Goal: Information Seeking & Learning: Learn about a topic

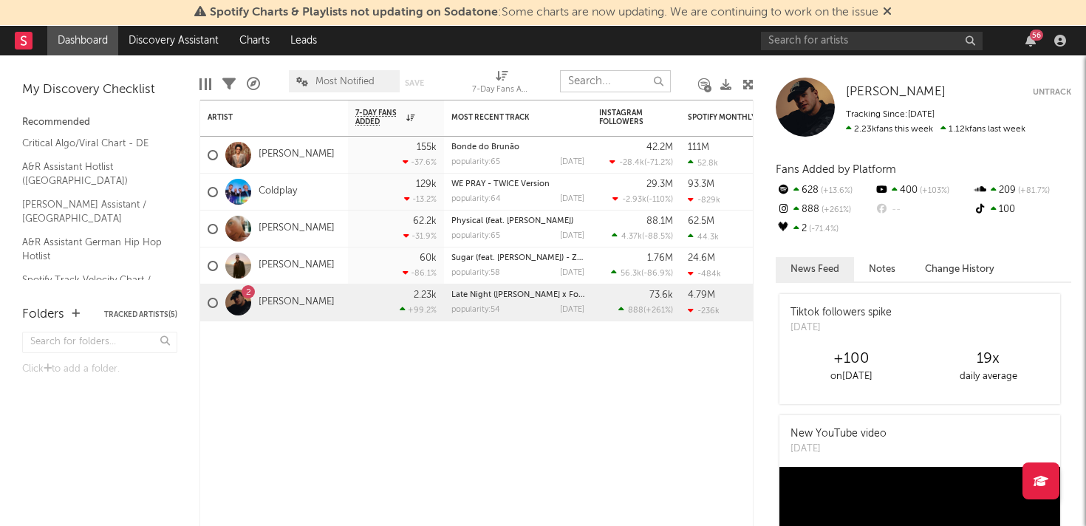
click at [628, 84] on input "text" at bounding box center [615, 81] width 111 height 22
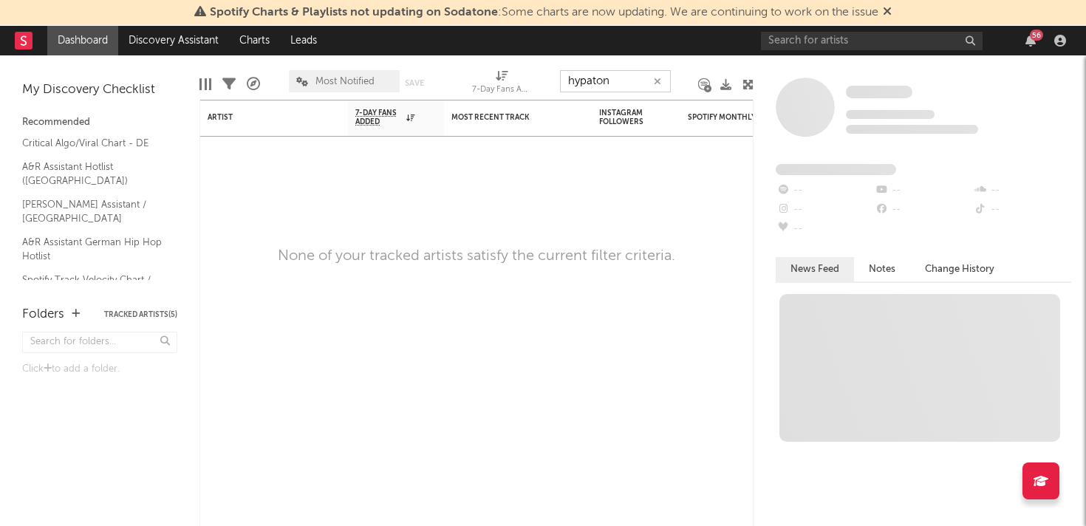
type input "hypaton"
click at [855, 40] on input "text" at bounding box center [872, 41] width 222 height 18
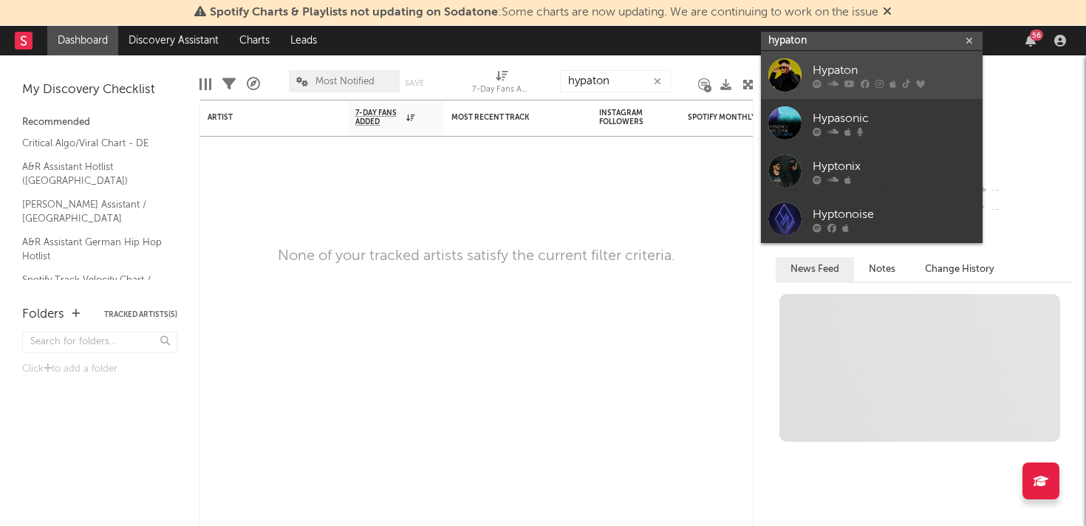
type input "hypaton"
click at [833, 66] on div "Hypaton" at bounding box center [894, 70] width 163 height 18
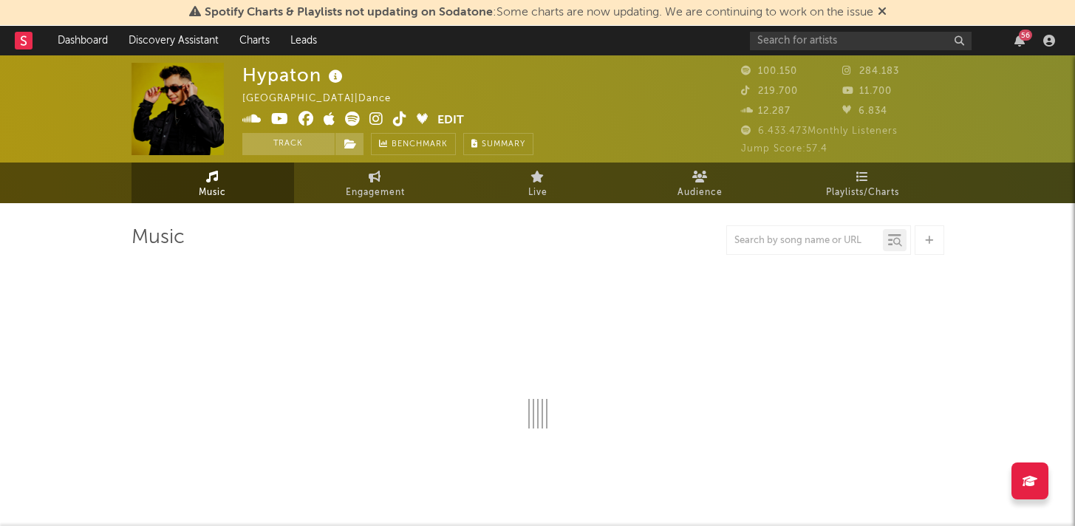
select select "6m"
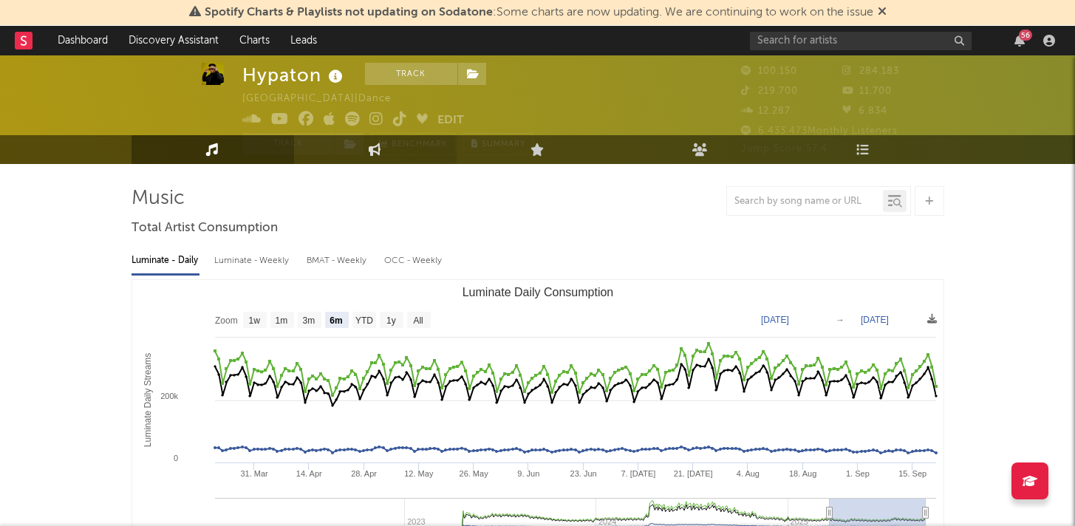
scroll to position [52, 0]
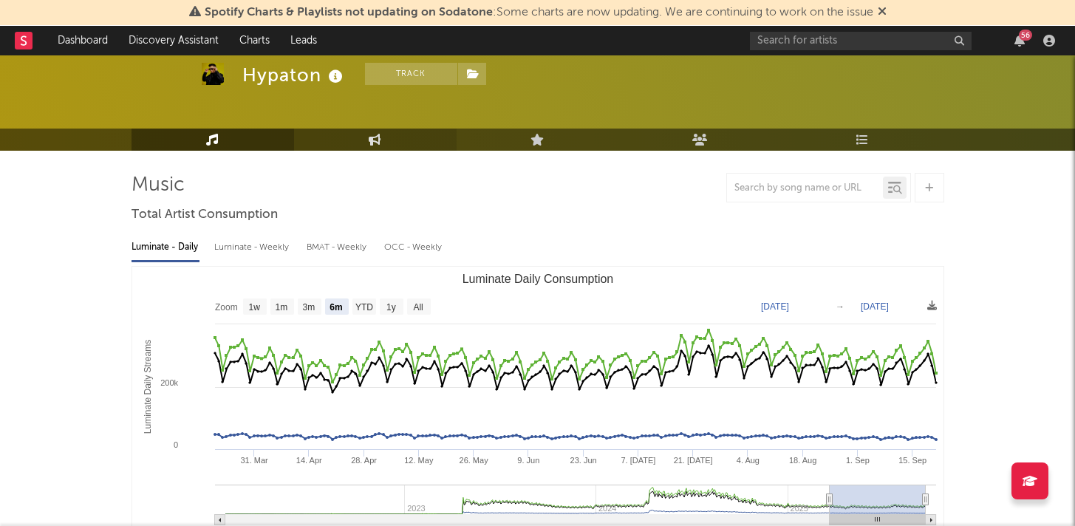
click at [368, 132] on link "Engagement" at bounding box center [375, 140] width 163 height 22
select select "1w"
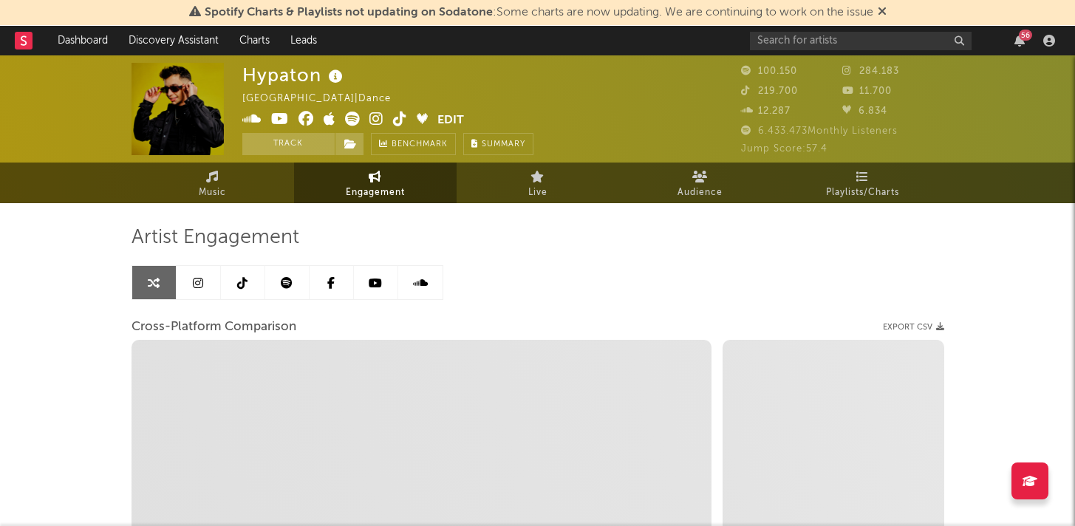
click at [199, 287] on icon at bounding box center [198, 283] width 10 height 12
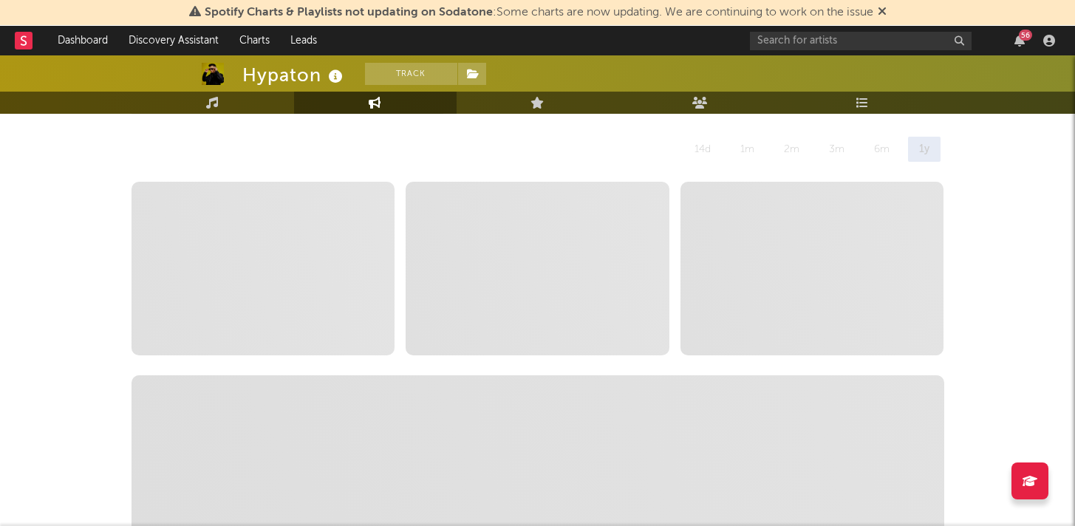
select select "6m"
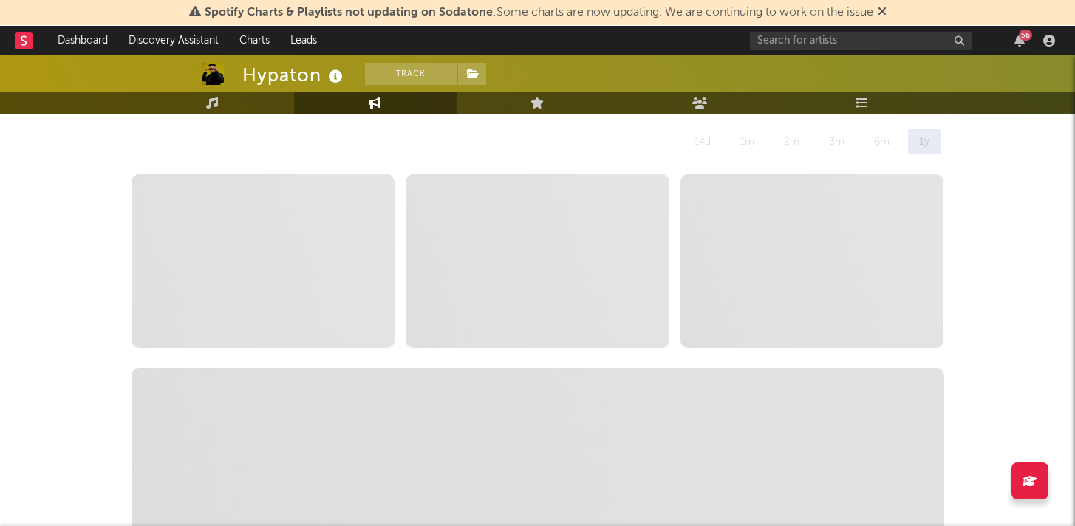
click at [887, 9] on icon at bounding box center [882, 11] width 9 height 12
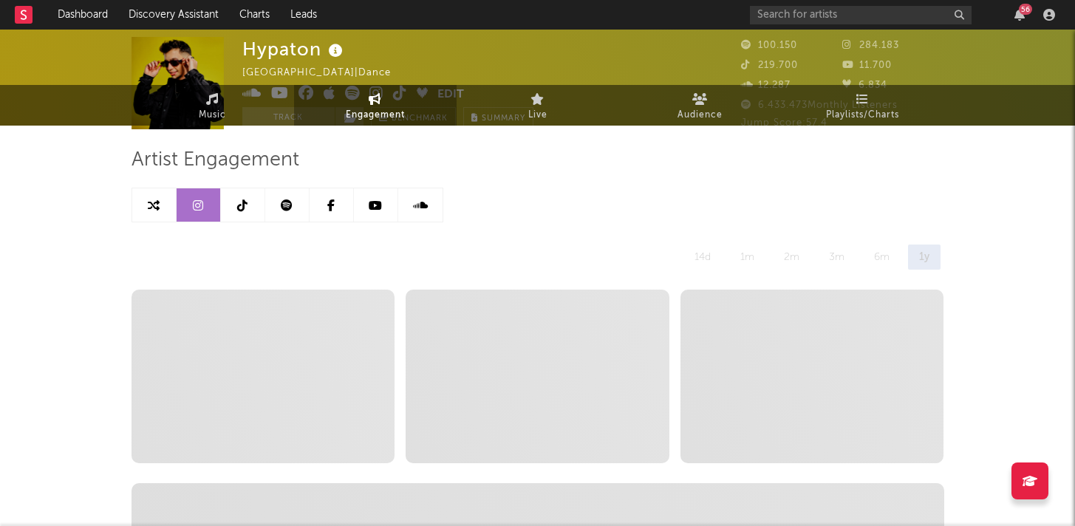
scroll to position [0, 0]
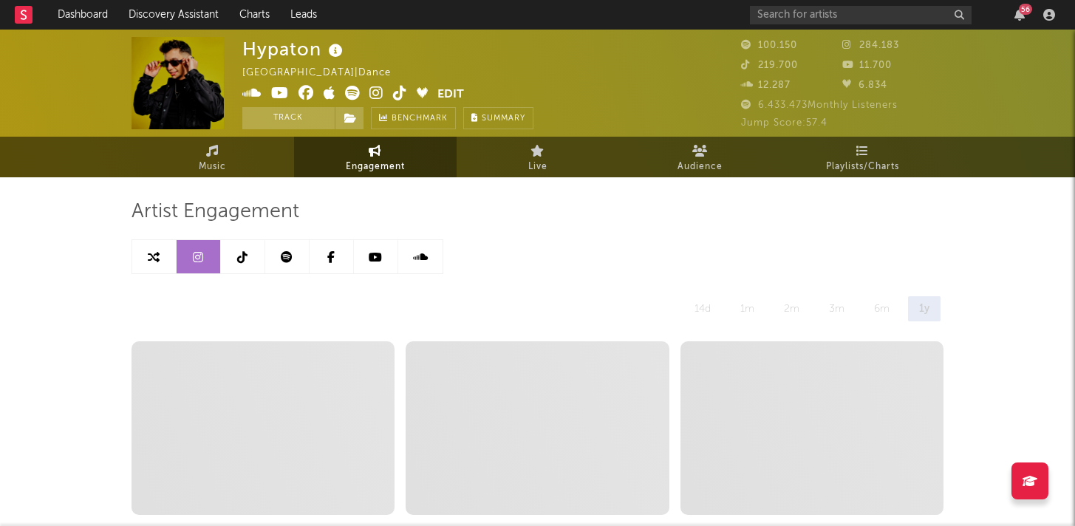
click at [160, 260] on link at bounding box center [154, 256] width 44 height 33
select select "1m"
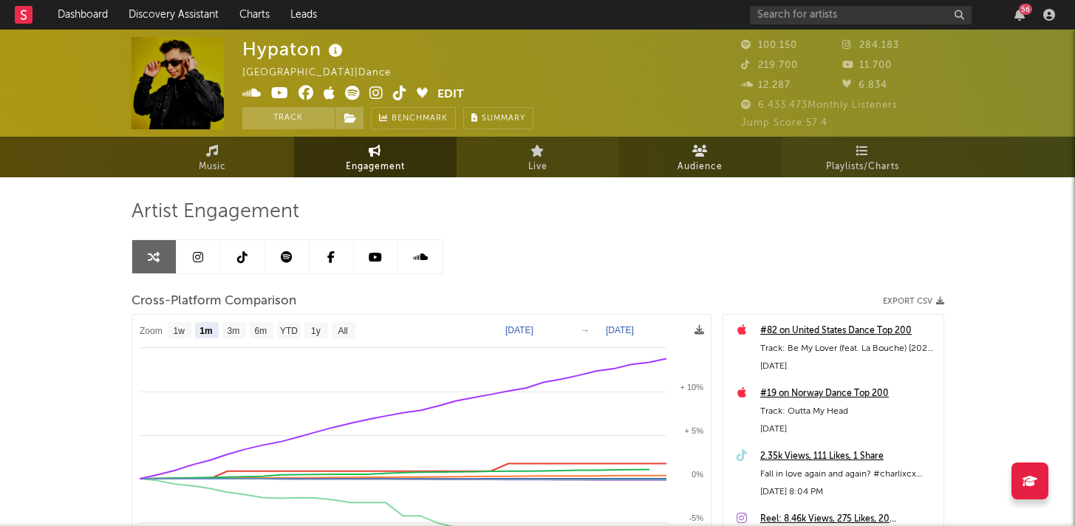
click at [709, 148] on link "Audience" at bounding box center [700, 157] width 163 height 41
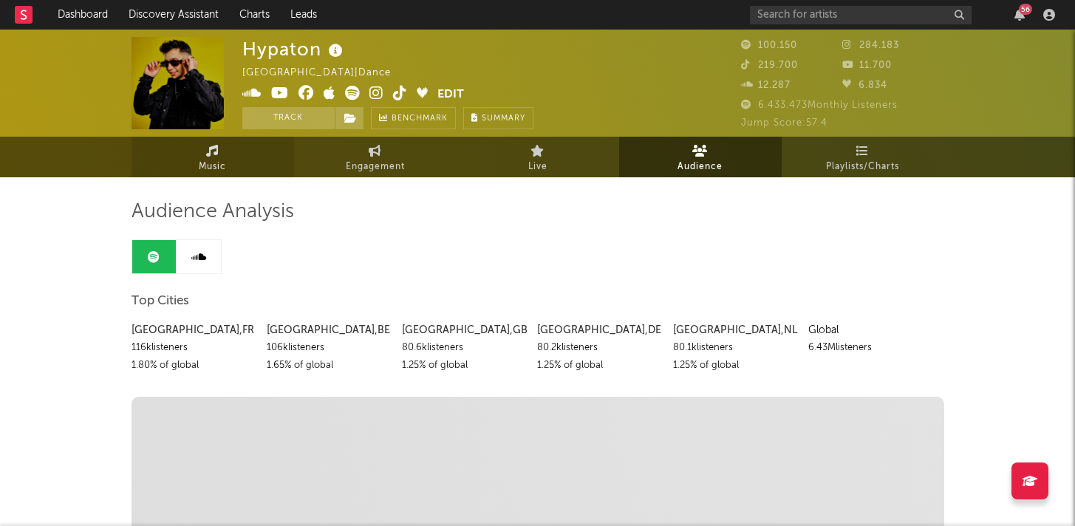
click at [208, 169] on span "Music" at bounding box center [212, 167] width 27 height 18
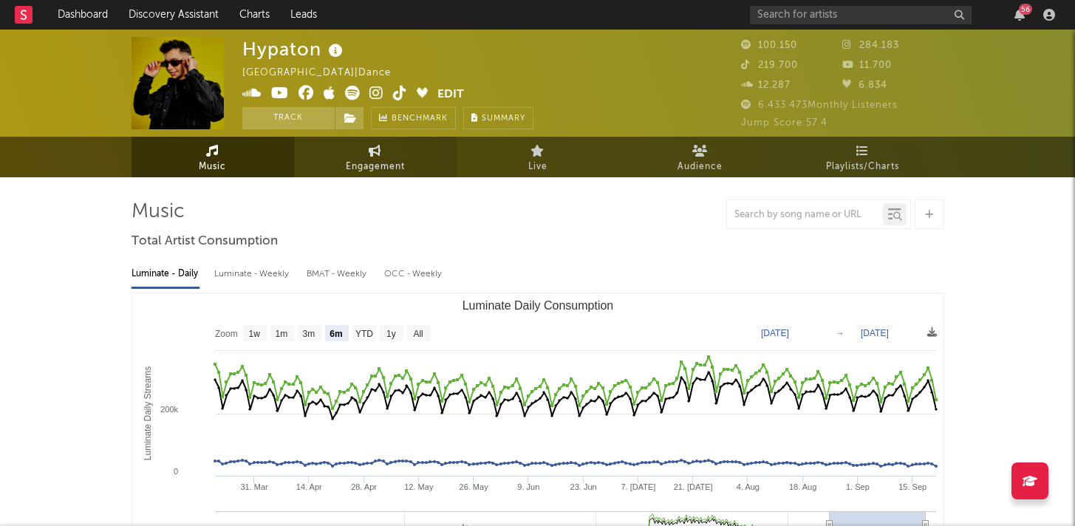
click at [387, 154] on link "Engagement" at bounding box center [375, 157] width 163 height 41
select select "1w"
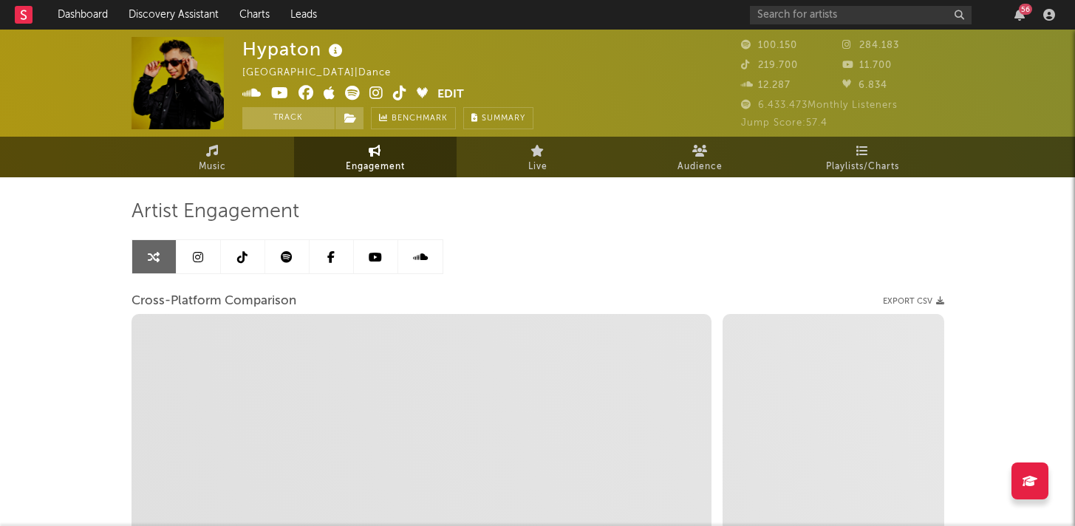
click at [214, 251] on link at bounding box center [199, 256] width 44 height 33
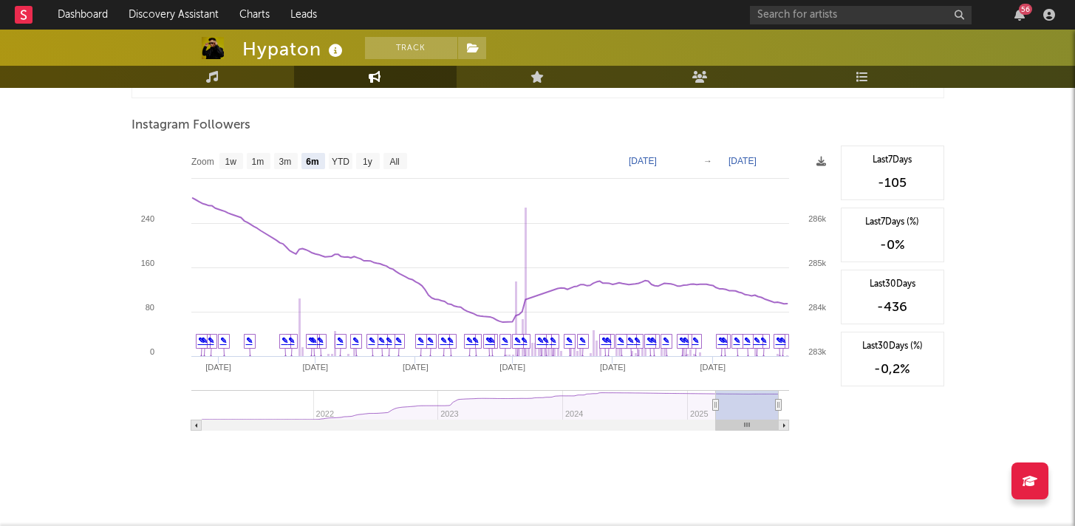
scroll to position [2255, 0]
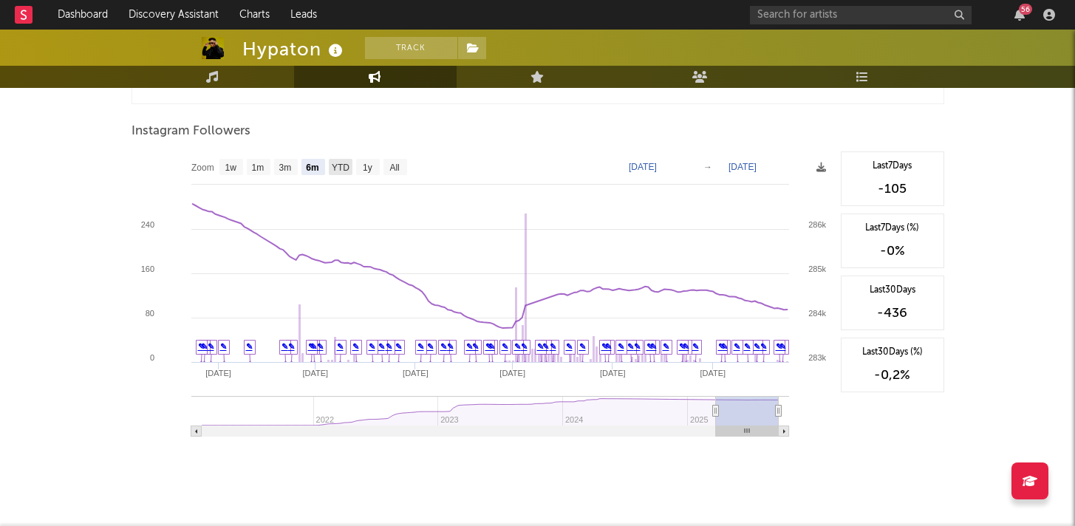
click at [336, 168] on text "YTD" at bounding box center [340, 168] width 18 height 10
select select "YTD"
type input "[DATE]"
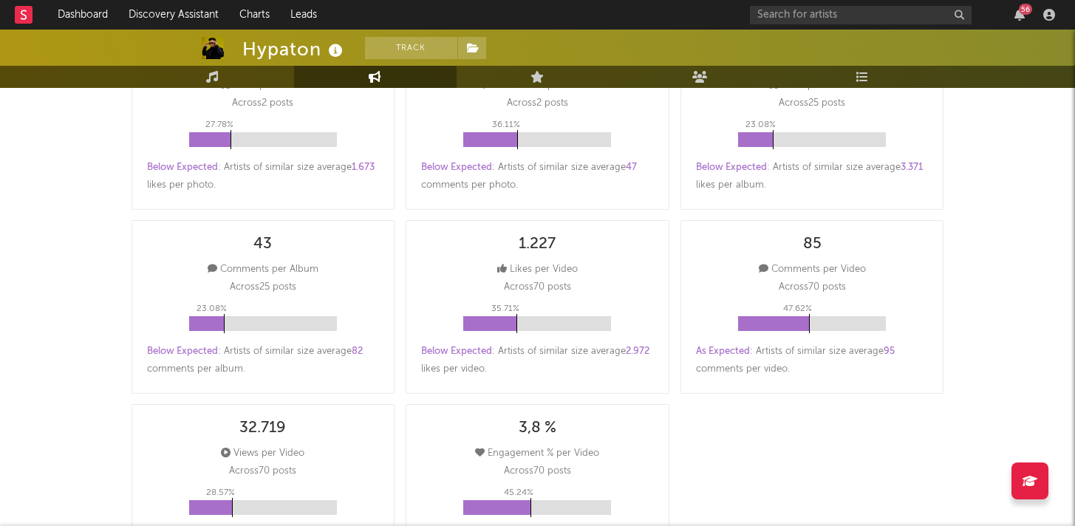
scroll to position [0, 0]
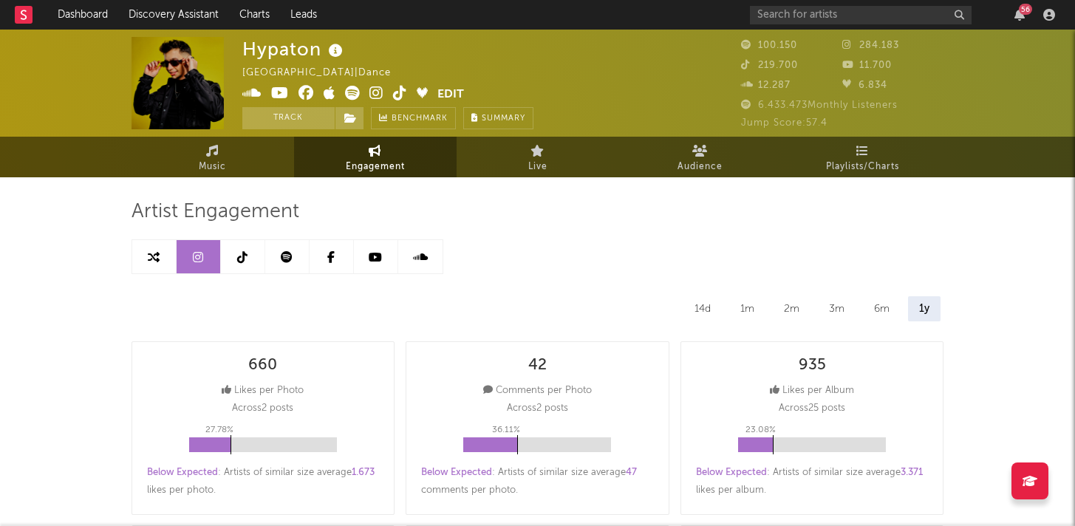
click at [250, 262] on link at bounding box center [243, 256] width 44 height 33
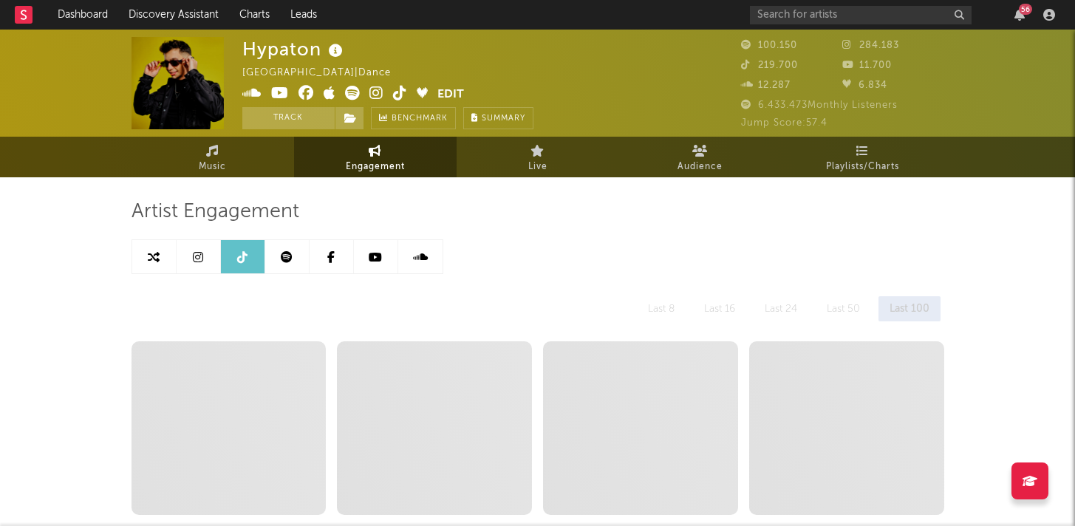
select select "6m"
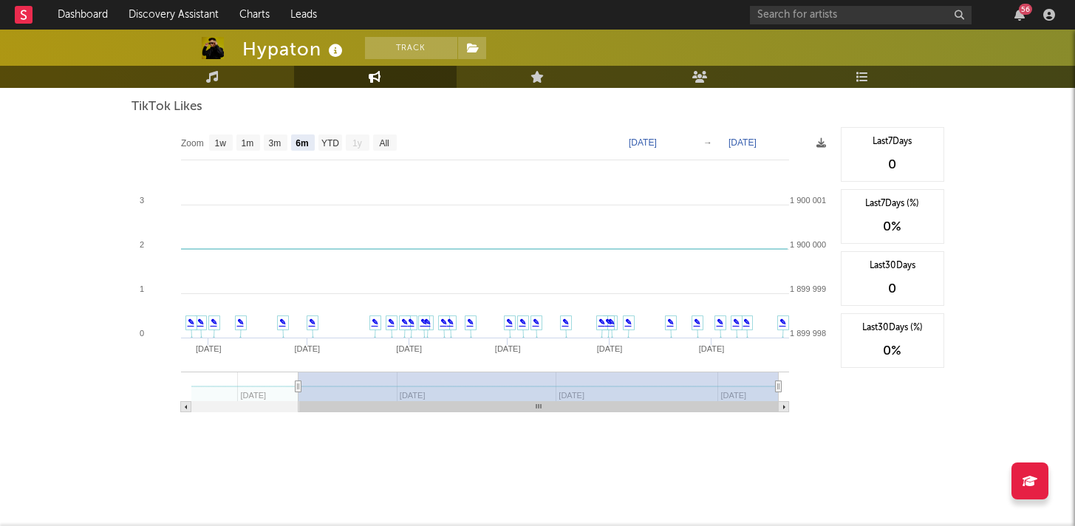
scroll to position [1296, 0]
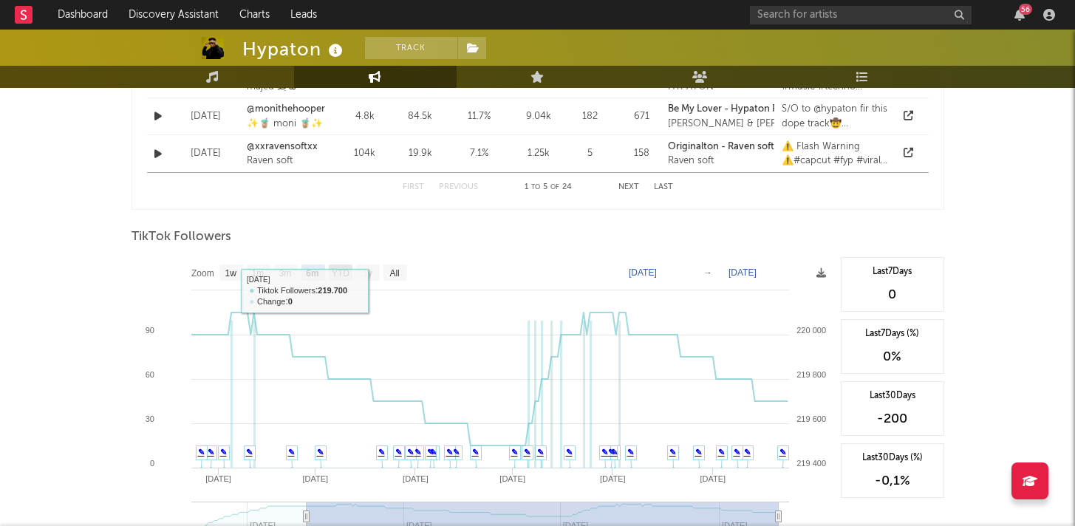
click at [341, 272] on text "YTD" at bounding box center [340, 273] width 18 height 10
select select "YTD"
type input "[DATE]"
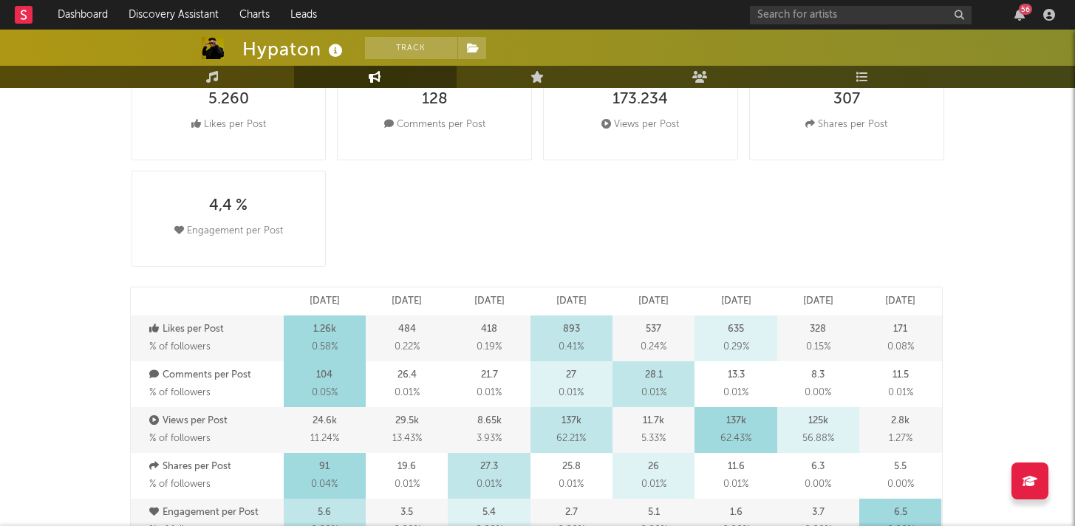
scroll to position [0, 0]
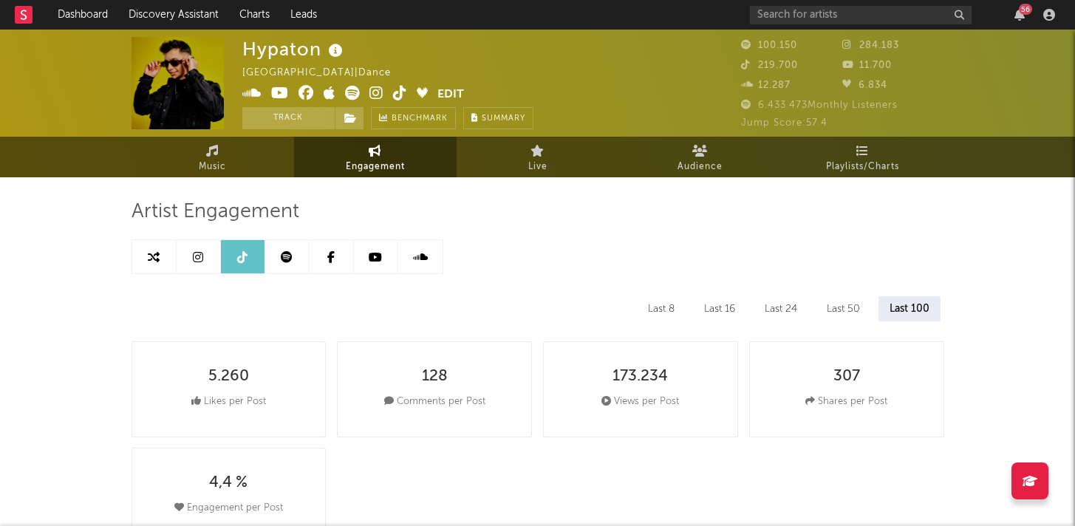
click at [369, 259] on icon at bounding box center [375, 257] width 13 height 12
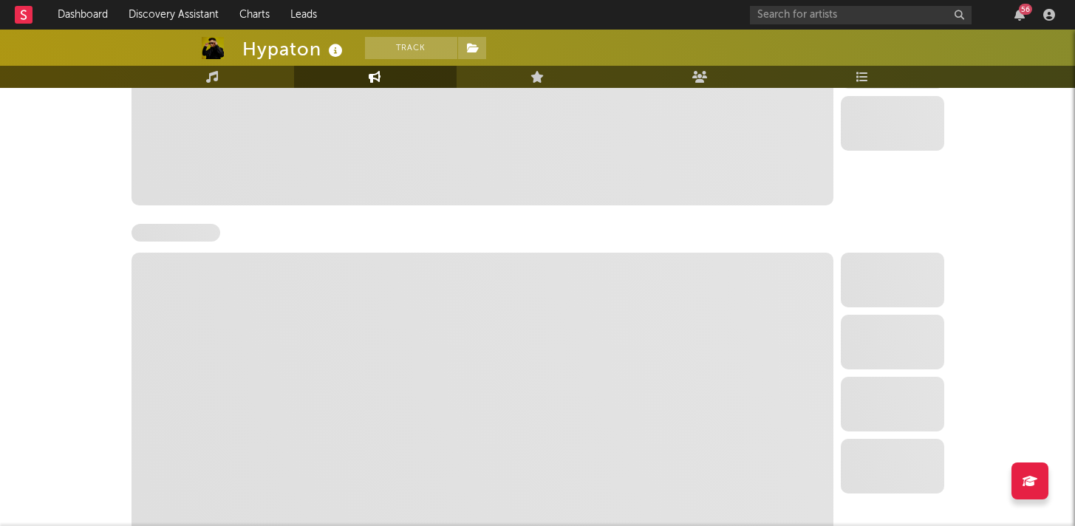
scroll to position [1562, 0]
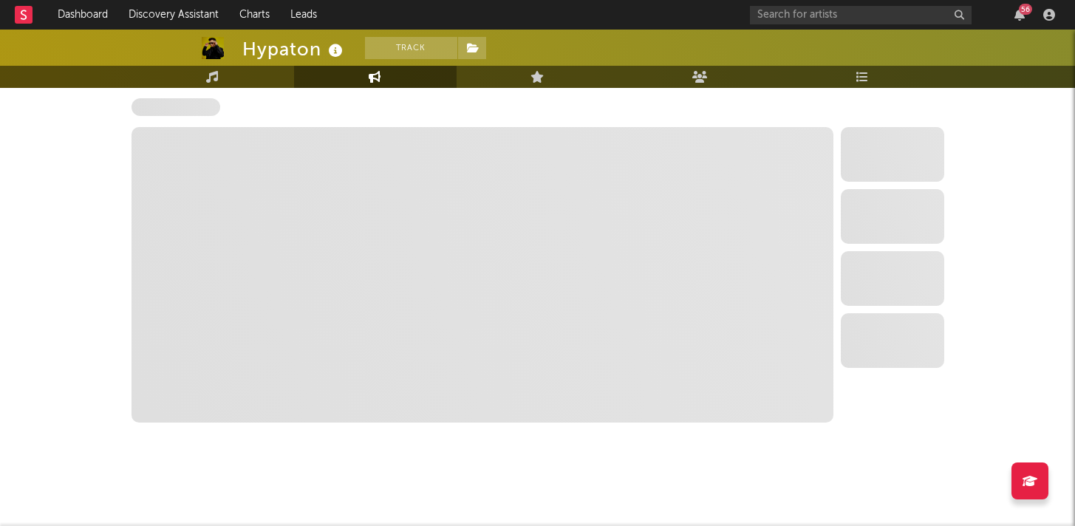
select select "6m"
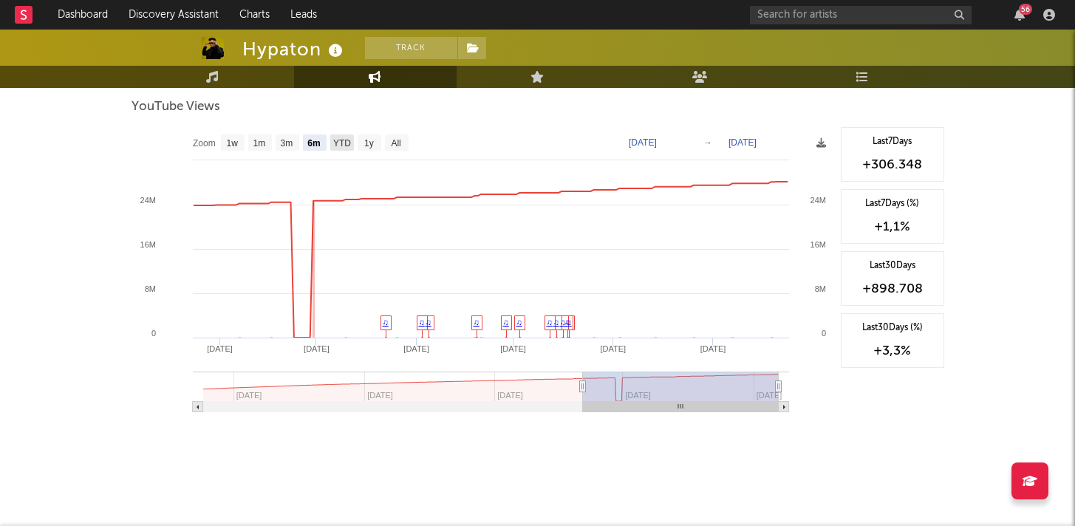
click at [345, 140] on text "YTD" at bounding box center [341, 143] width 18 height 10
select select "YTD"
type input "[DATE]"
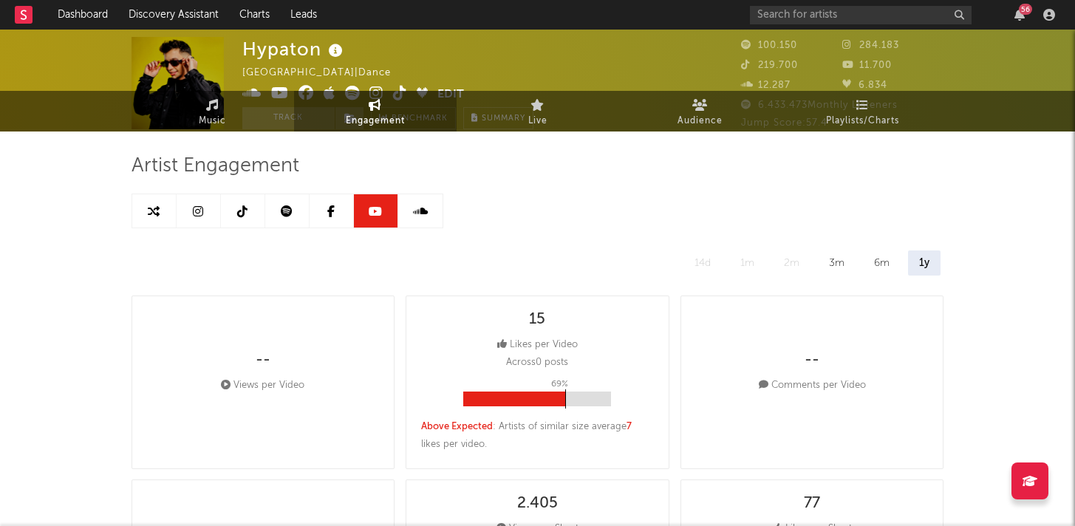
scroll to position [0, 0]
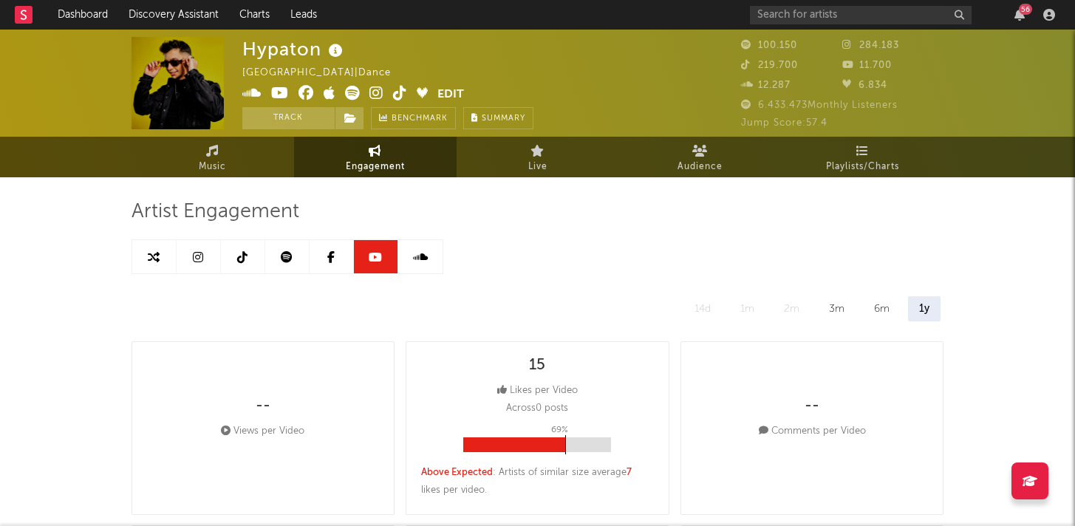
click at [239, 249] on link at bounding box center [243, 256] width 44 height 33
select select "6m"
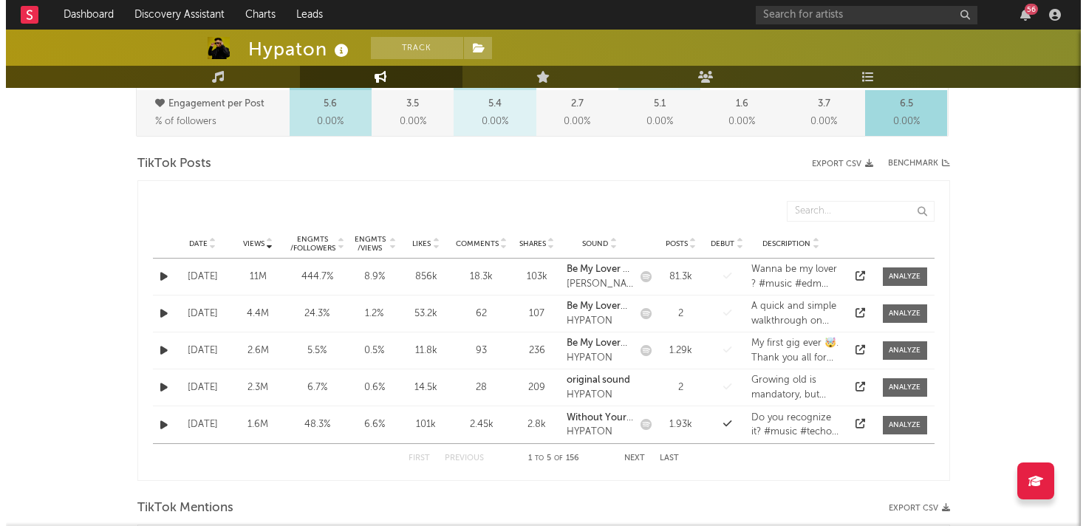
scroll to position [684, 0]
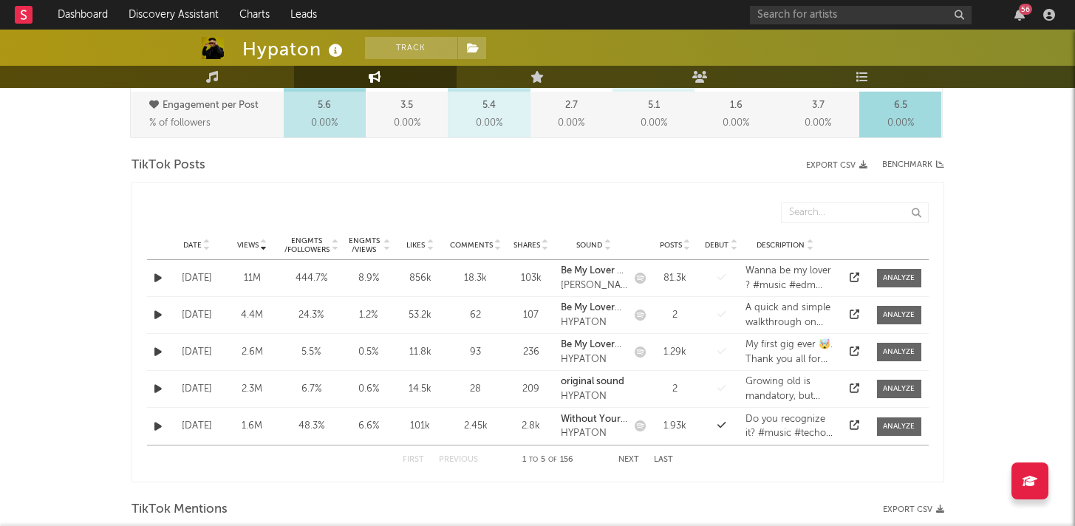
click at [364, 239] on div "Engmts / Views" at bounding box center [363, 245] width 35 height 18
click at [246, 245] on span "Views" at bounding box center [247, 245] width 21 height 9
click at [214, 275] on div "[DATE]" at bounding box center [197, 278] width 48 height 15
click at [158, 277] on icon "button" at bounding box center [157, 278] width 7 height 10
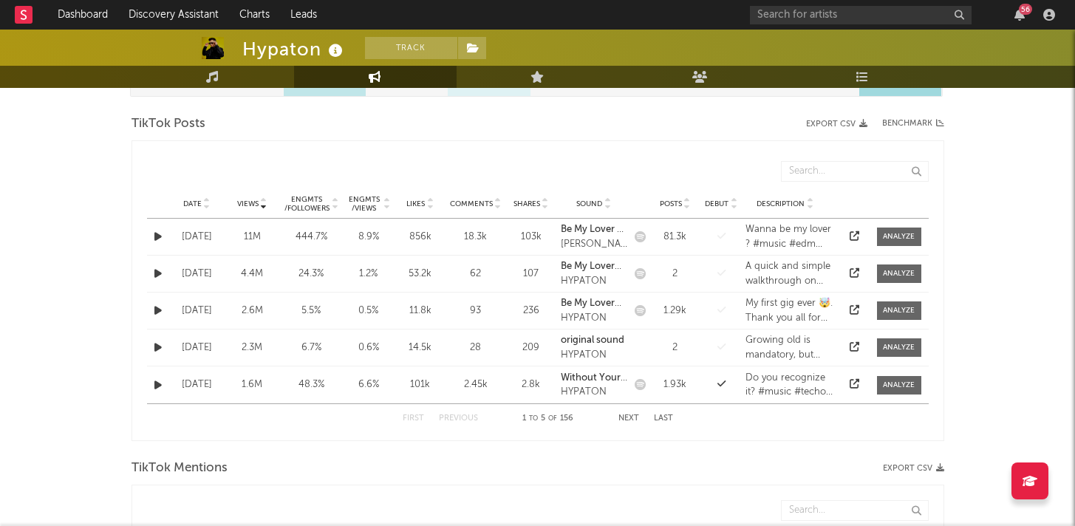
scroll to position [727, 0]
click at [200, 273] on div "[DATE]" at bounding box center [197, 272] width 48 height 15
click at [159, 270] on icon "button" at bounding box center [157, 272] width 7 height 10
click at [160, 308] on icon "button" at bounding box center [157, 309] width 7 height 10
click at [385, 203] on icon at bounding box center [386, 205] width 7 height 6
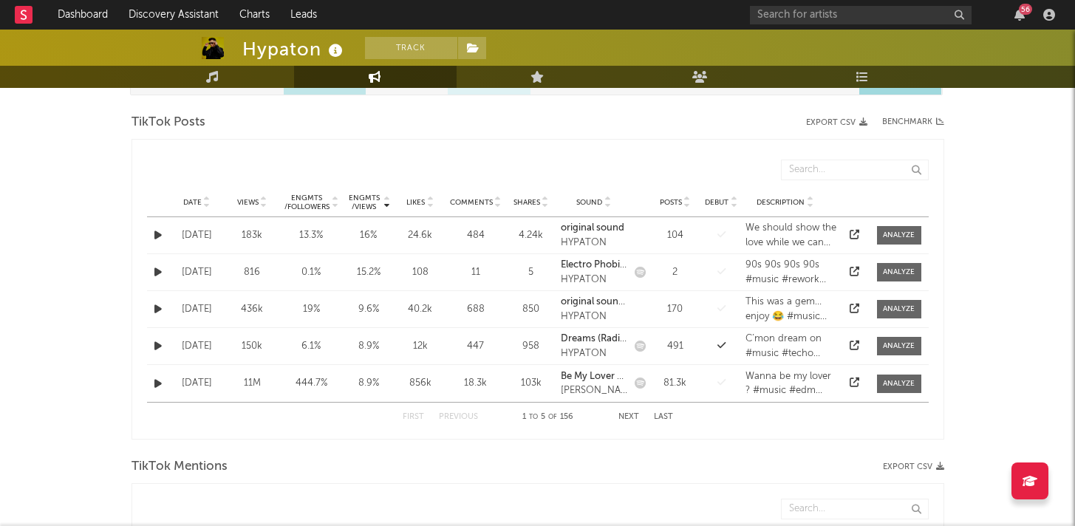
click at [208, 237] on div "[DATE]" at bounding box center [197, 235] width 48 height 15
click at [153, 236] on button "button" at bounding box center [158, 235] width 15 height 17
click at [158, 272] on icon "button" at bounding box center [157, 272] width 7 height 10
click at [164, 236] on button "button" at bounding box center [158, 235] width 15 height 17
click at [499, 204] on icon at bounding box center [497, 205] width 7 height 6
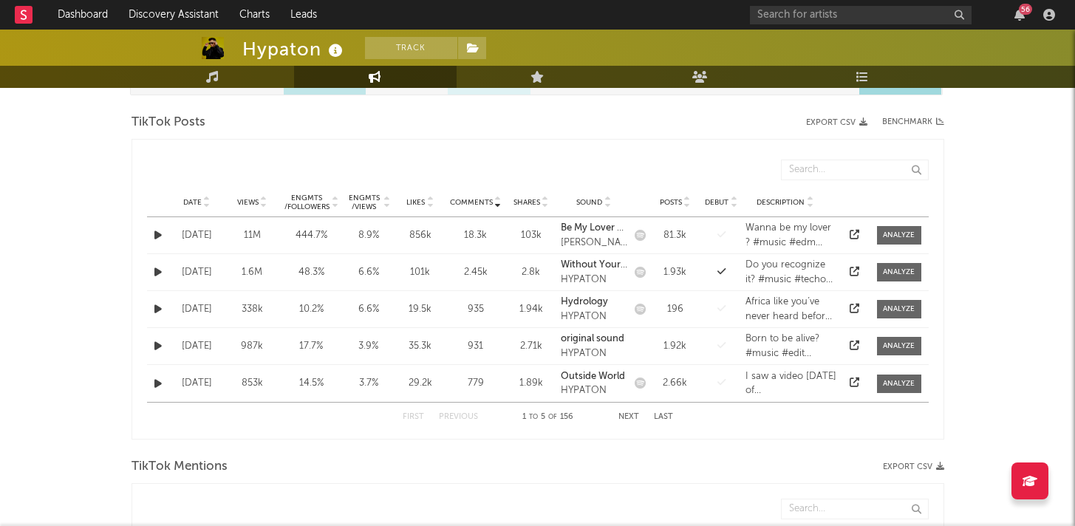
click at [201, 233] on div "[DATE]" at bounding box center [197, 235] width 48 height 15
click at [162, 237] on button "button" at bounding box center [158, 235] width 15 height 17
click at [496, 269] on div "2.45k" at bounding box center [476, 272] width 52 height 15
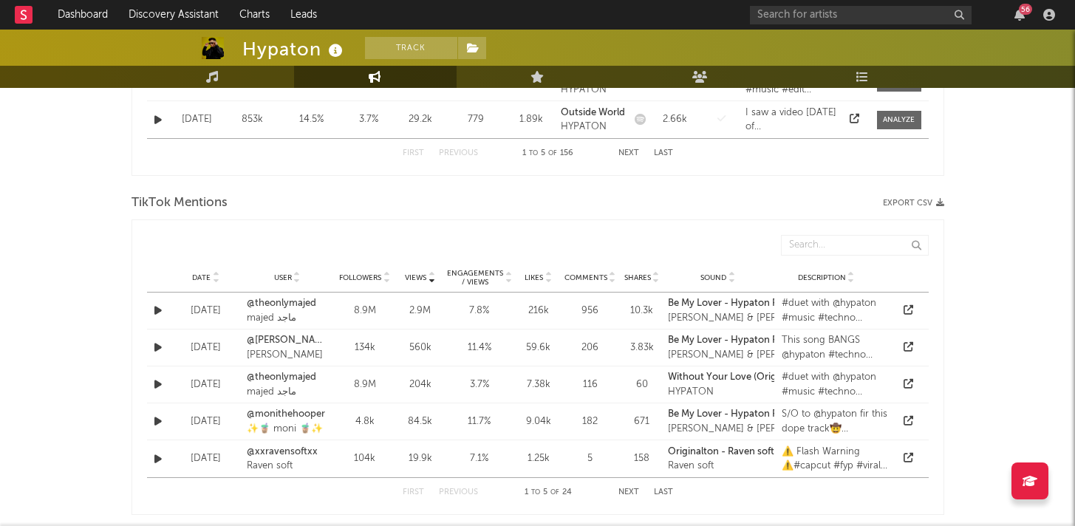
scroll to position [994, 0]
